Goal: Transaction & Acquisition: Purchase product/service

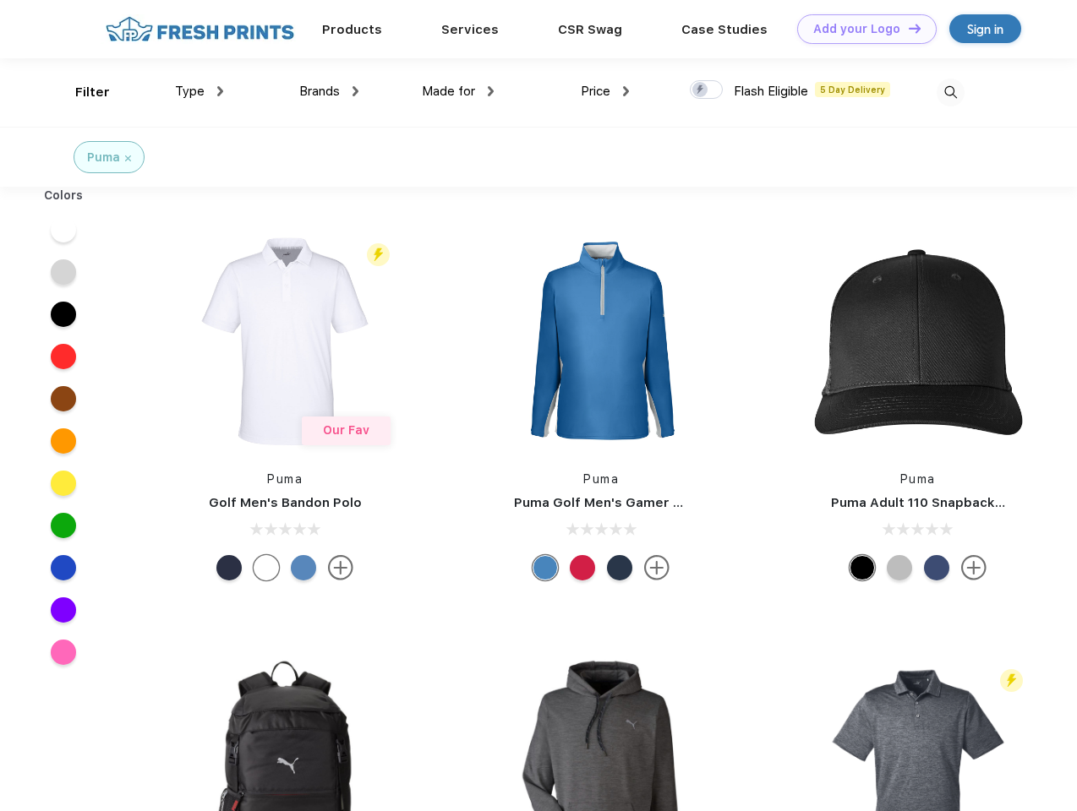
scroll to position [1, 0]
click at [860, 29] on link "Add your Logo Design Tool" at bounding box center [866, 29] width 139 height 30
click at [0, 0] on div "Design Tool" at bounding box center [0, 0] width 0 height 0
click at [907, 28] on link "Add your Logo Design Tool" at bounding box center [866, 29] width 139 height 30
click at [81, 92] on div "Filter" at bounding box center [92, 92] width 35 height 19
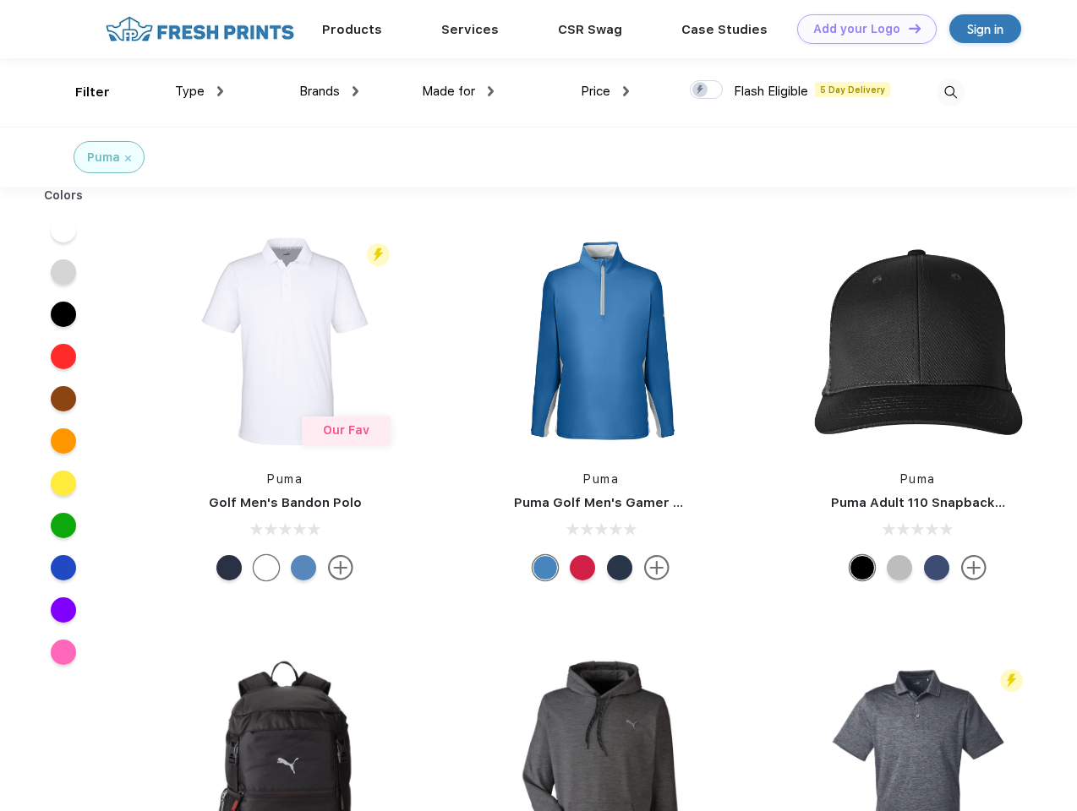
click at [199, 91] on span "Type" at bounding box center [190, 91] width 30 height 15
click at [329, 91] on span "Brands" at bounding box center [319, 91] width 41 height 15
click at [458, 91] on span "Made for" at bounding box center [448, 91] width 53 height 15
click at [605, 91] on span "Price" at bounding box center [596, 91] width 30 height 15
click at [706, 90] on div at bounding box center [706, 89] width 33 height 19
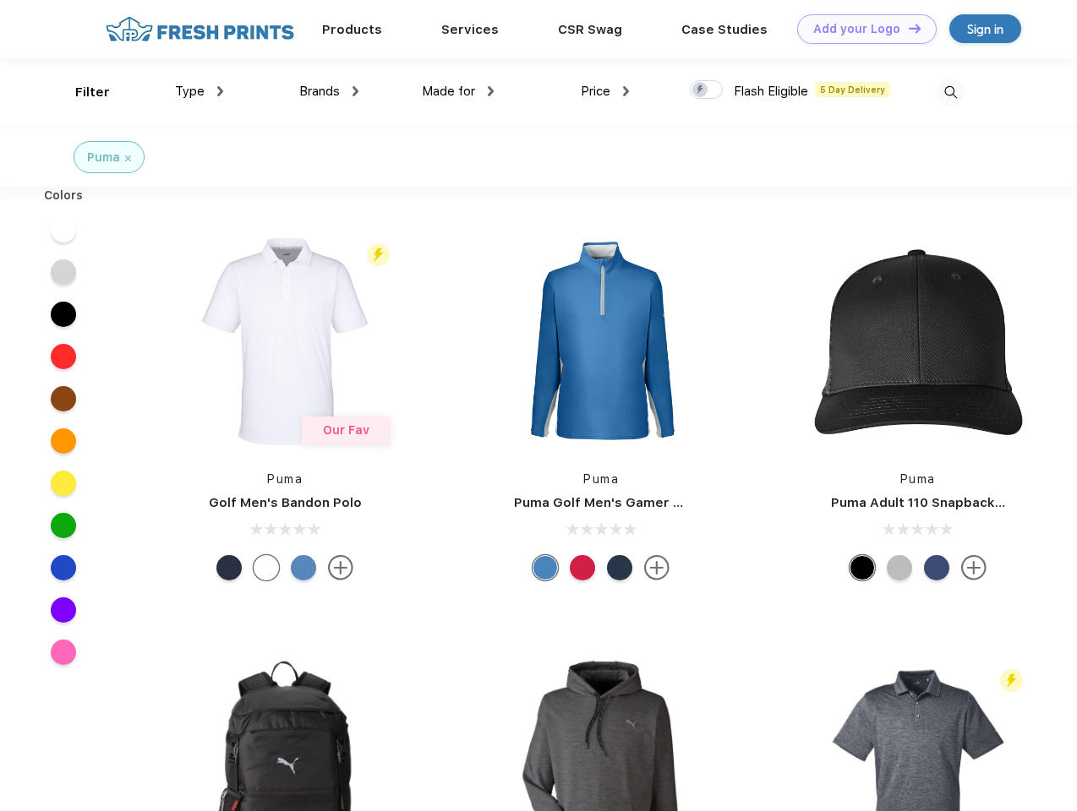
click at [701, 90] on input "checkbox" at bounding box center [695, 84] width 11 height 11
click at [950, 92] on img at bounding box center [950, 93] width 28 height 28
